Goal: Information Seeking & Learning: Check status

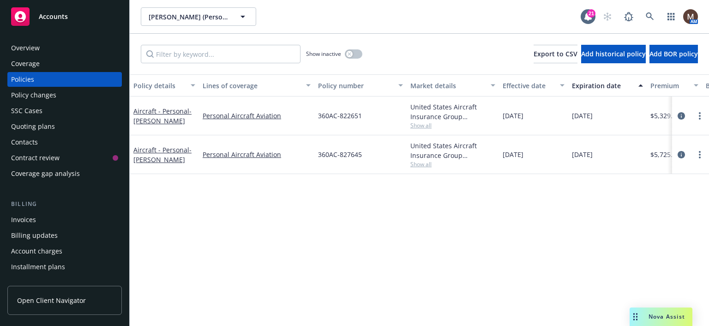
scroll to position [46, 0]
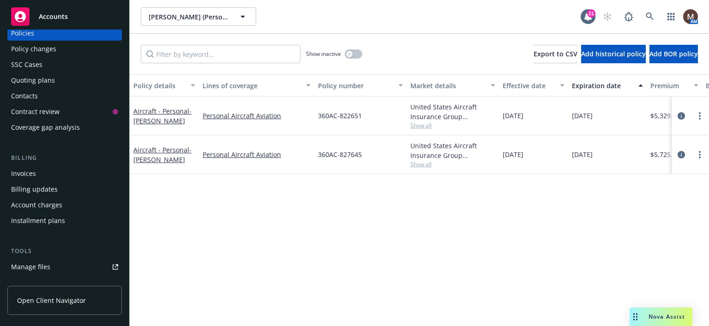
click at [274, 199] on div "Policy details Lines of coverage Policy number Market details Effective date Ex…" at bounding box center [419, 199] width 579 height 251
click at [293, 227] on div "Policy details Lines of coverage Policy number Market details Effective date Ex…" at bounding box center [419, 199] width 579 height 251
